Goal: Book appointment/travel/reservation

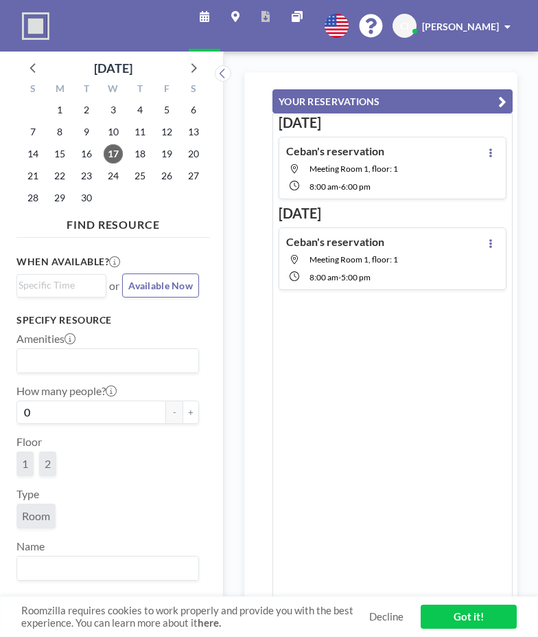
scroll to position [0, 989]
click at [119, 150] on span "17" at bounding box center [113, 153] width 19 height 19
click at [115, 155] on span "17" at bounding box center [113, 153] width 19 height 19
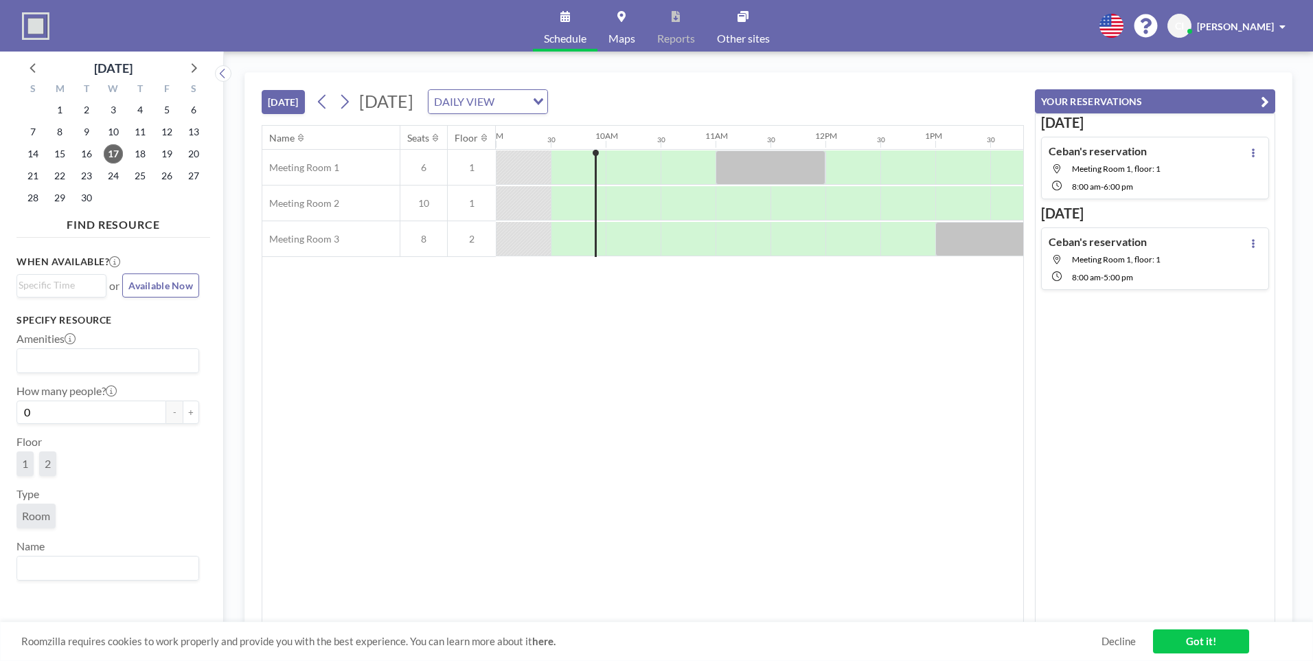
click at [538, 204] on div at bounding box center [578, 203] width 55 height 34
click at [538, 207] on div at bounding box center [578, 203] width 55 height 34
click at [538, 207] on div at bounding box center [633, 203] width 55 height 34
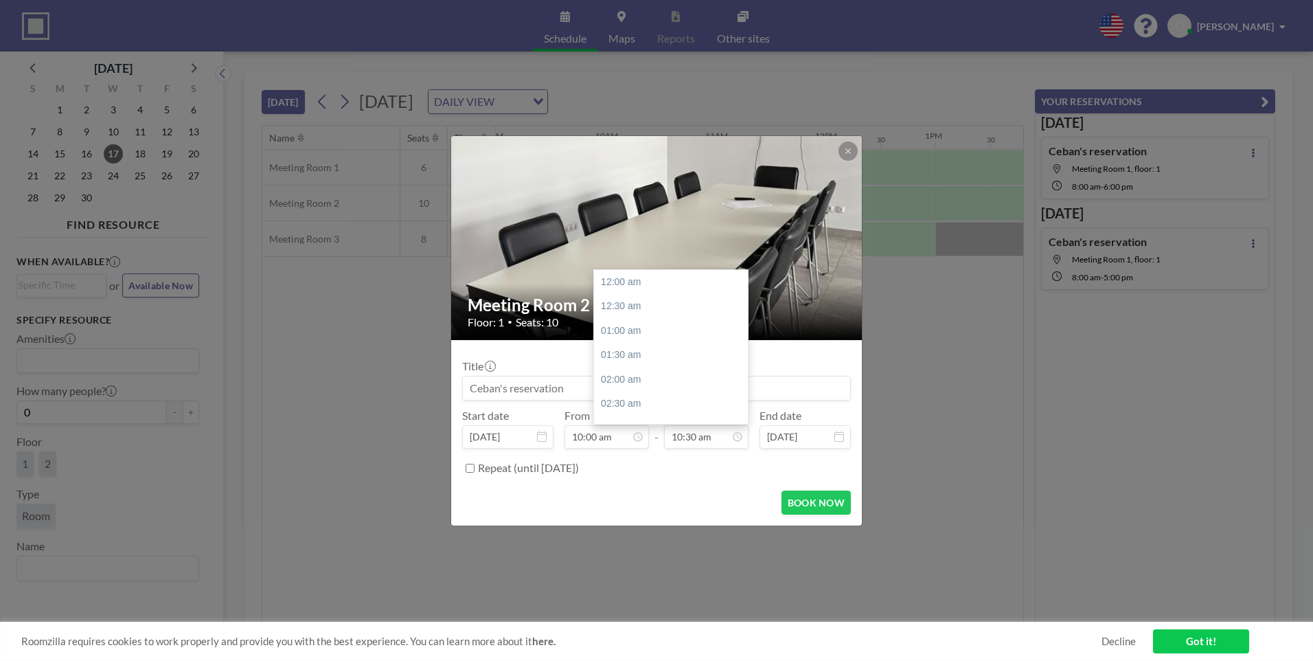
scroll to position [513, 0]
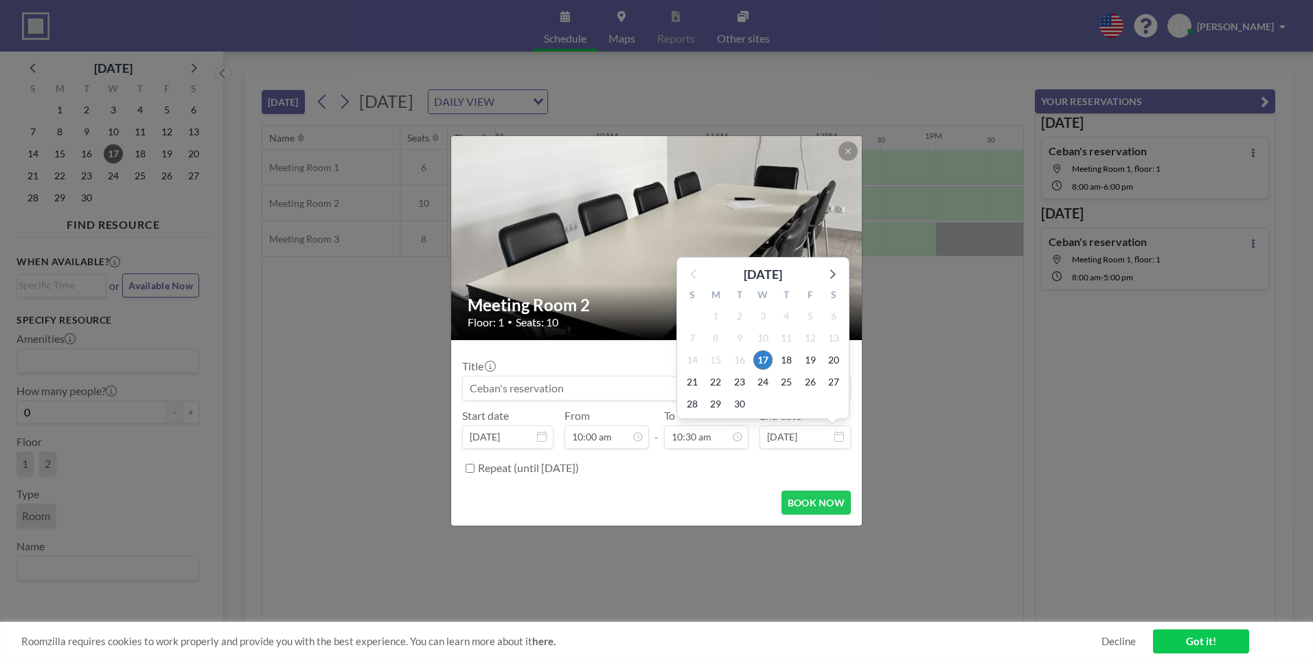
click at [538, 436] on input "[DATE]" at bounding box center [805, 436] width 91 height 23
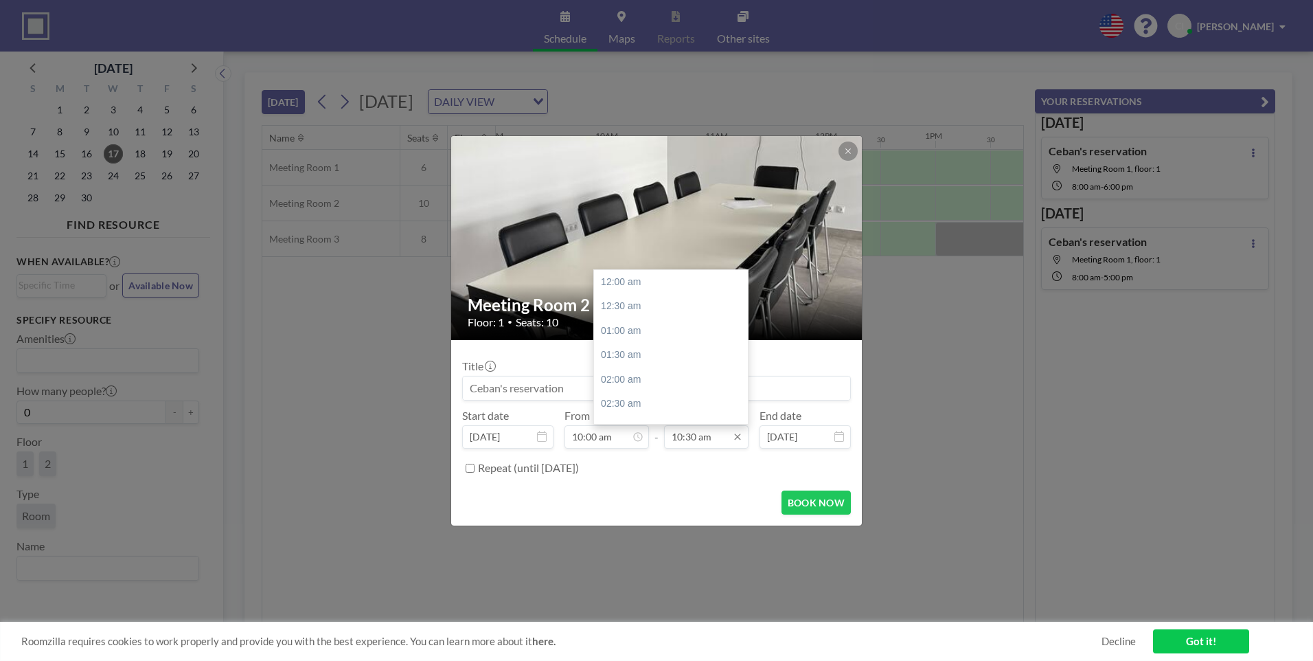
click at [538, 429] on input "10:30 am" at bounding box center [706, 436] width 84 height 23
click at [538, 329] on div "05:00 pm" at bounding box center [674, 325] width 161 height 25
type input "05:00 pm"
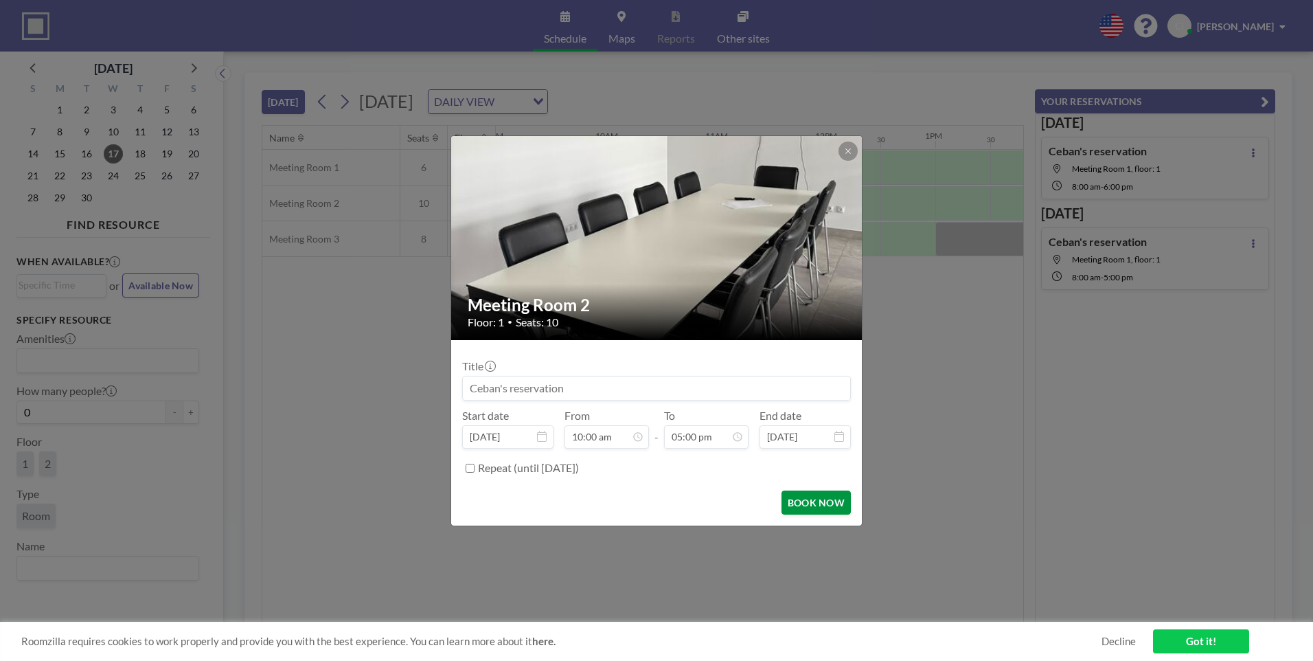
click at [538, 505] on button "BOOK NOW" at bounding box center [816, 502] width 69 height 24
